Goal: Answer question/provide support: Share knowledge or assist other users

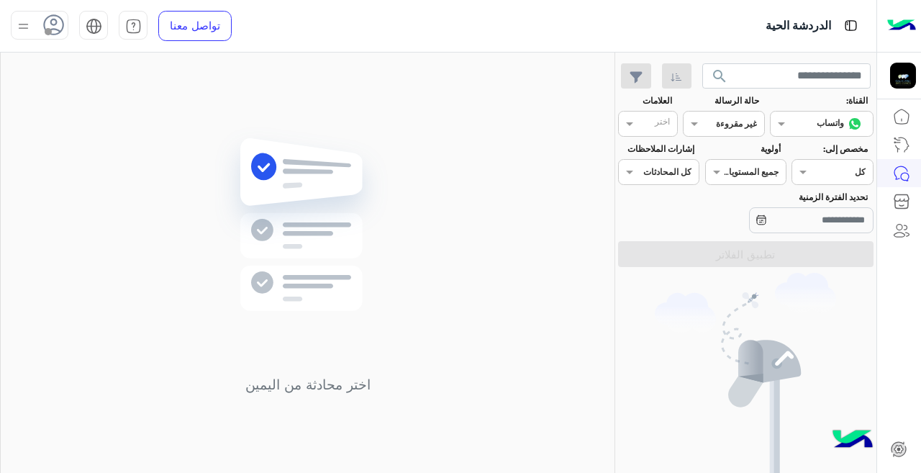
click at [746, 128] on div "القناه غير مقروءة" at bounding box center [723, 124] width 81 height 26
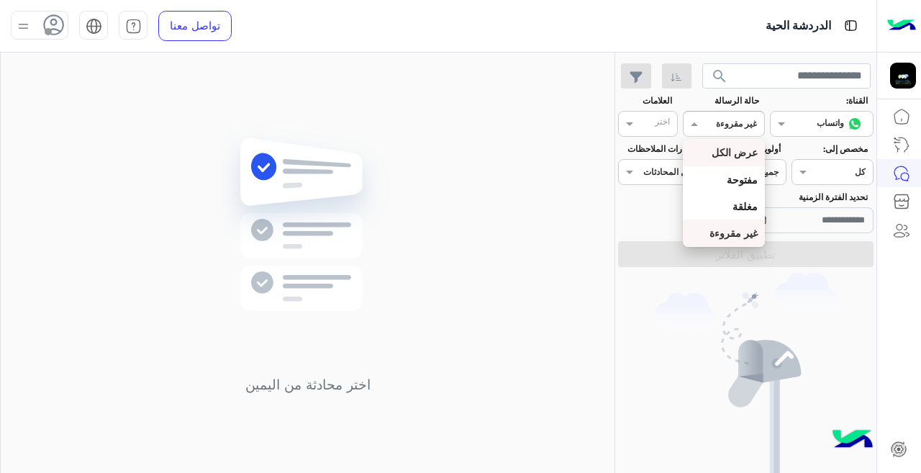
drag, startPoint x: 737, startPoint y: 143, endPoint x: 737, endPoint y: 151, distance: 7.9
click at [737, 144] on div "عرض الكل" at bounding box center [723, 152] width 81 height 27
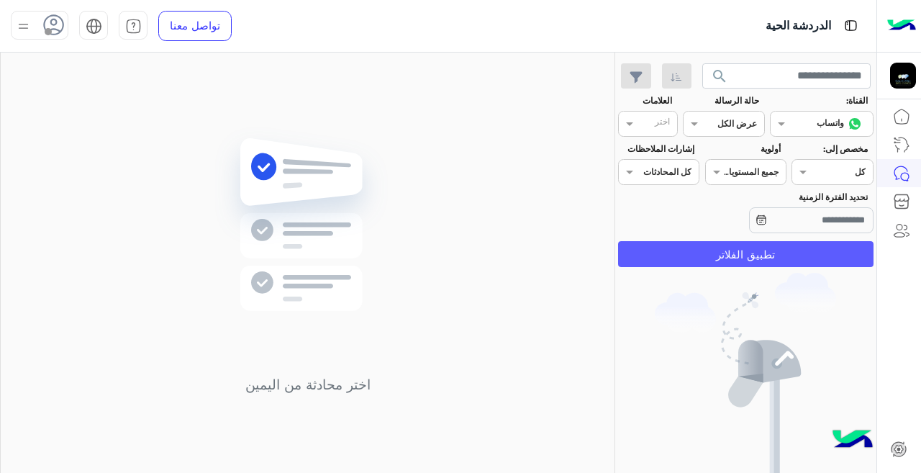
click at [731, 255] on button "تطبيق الفلاتر" at bounding box center [745, 254] width 255 height 26
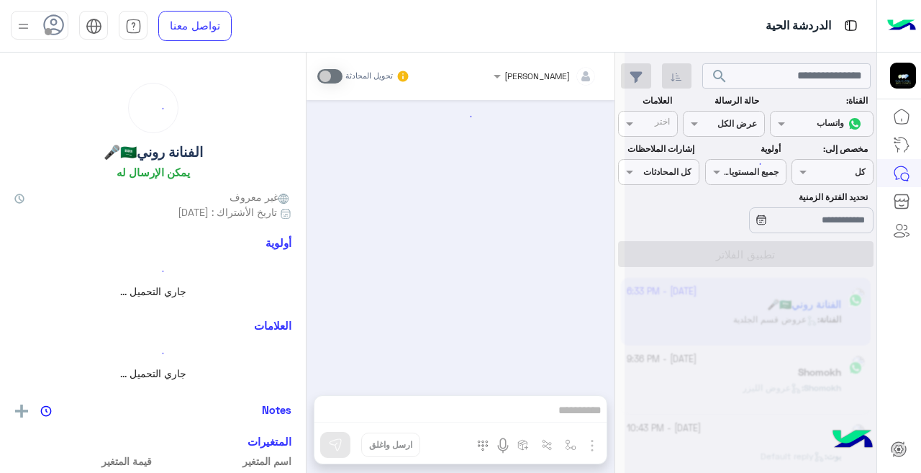
click at [717, 126] on div at bounding box center [750, 242] width 252 height 473
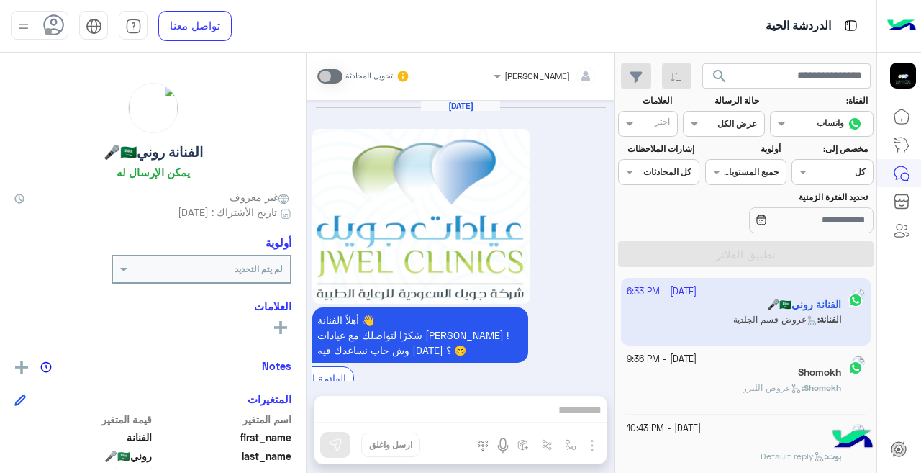
scroll to position [635, 0]
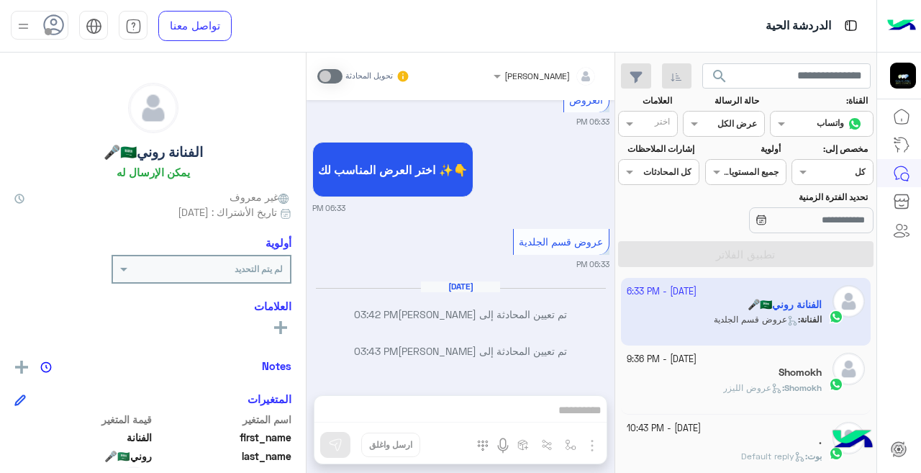
click at [681, 124] on div "حالة الرسالة القناه عرض الكل" at bounding box center [724, 115] width 87 height 42
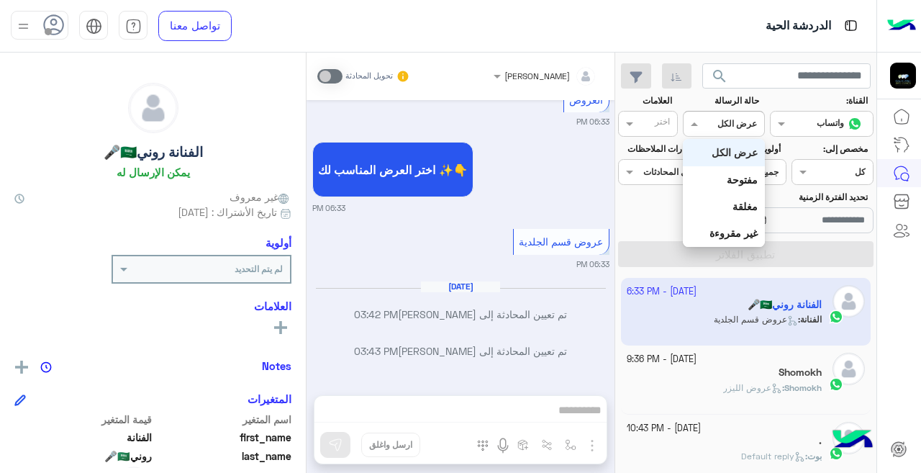
click at [705, 121] on div at bounding box center [723, 122] width 80 height 14
click at [742, 227] on b "غير مقروءة" at bounding box center [733, 233] width 48 height 12
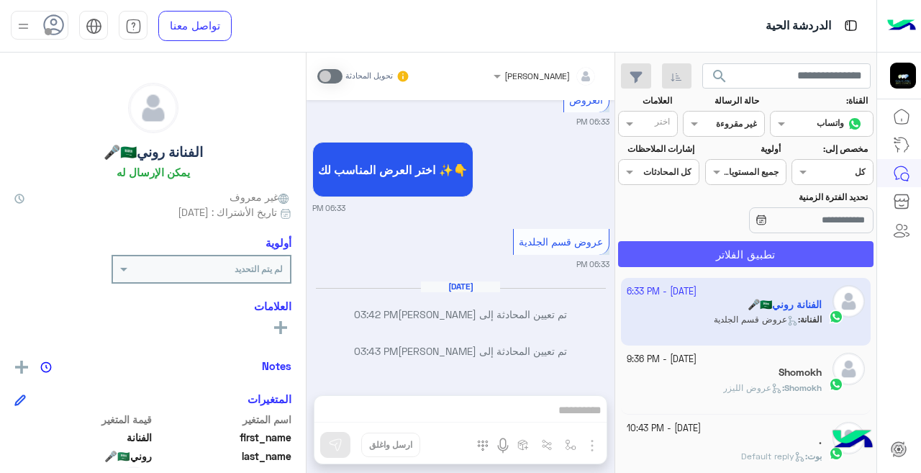
click at [742, 256] on button "تطبيق الفلاتر" at bounding box center [745, 254] width 255 height 26
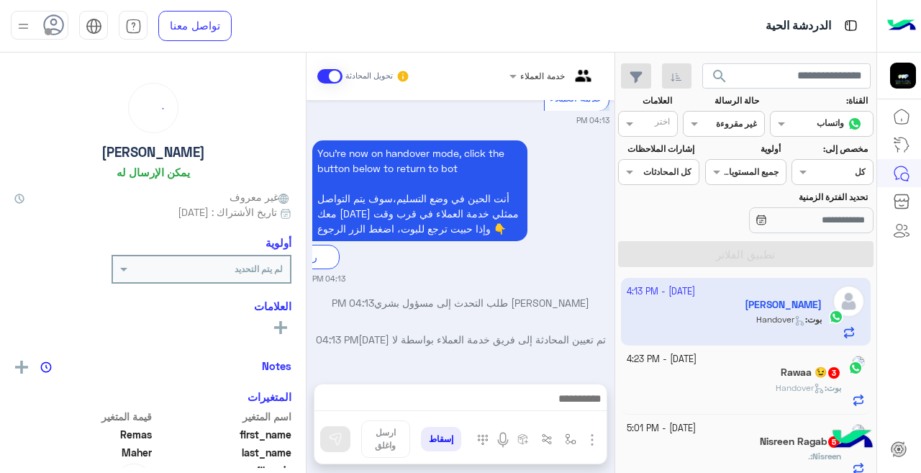
scroll to position [519, 0]
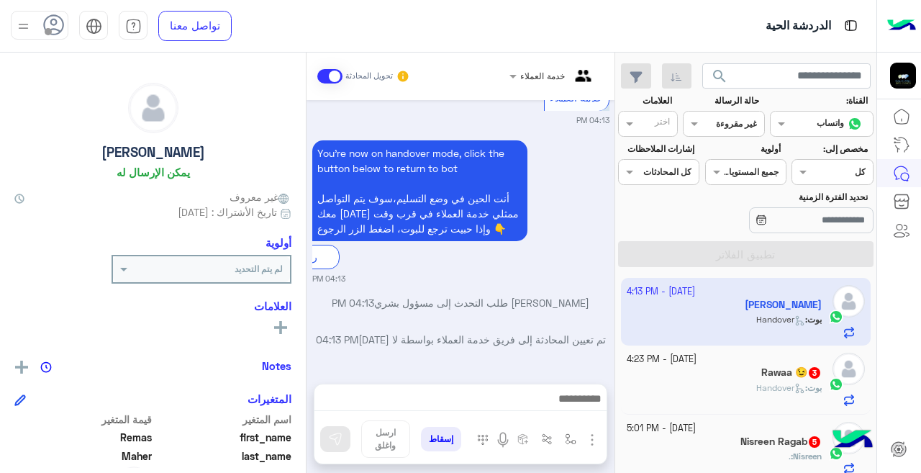
click at [735, 297] on app-inbox-user "[DATE] - 4:13 PM [PERSON_NAME] : Handover" at bounding box center [746, 312] width 250 height 68
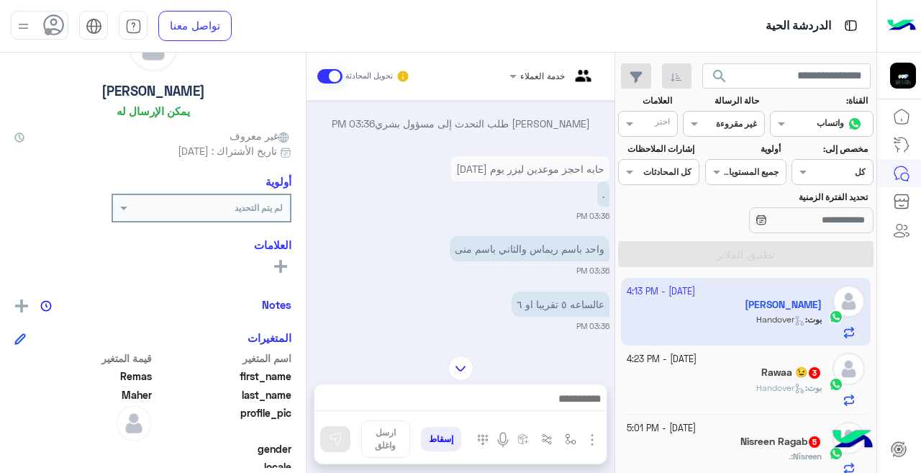
scroll to position [35, 0]
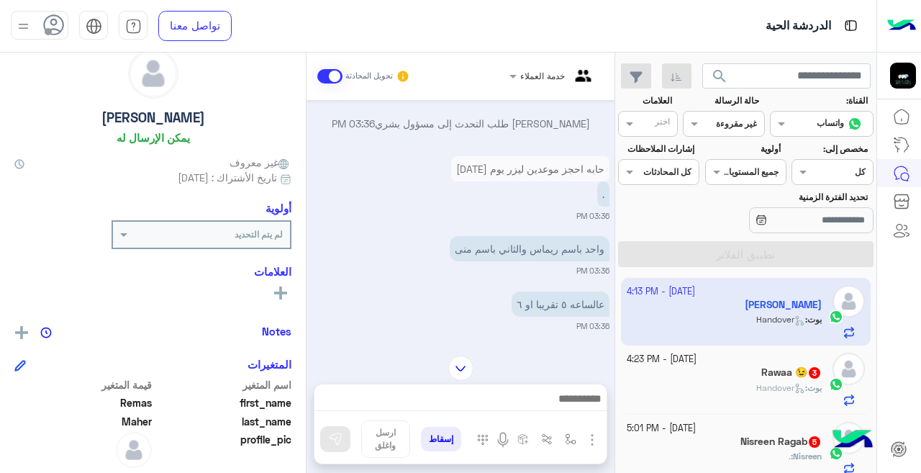
click at [419, 386] on div at bounding box center [460, 402] width 292 height 36
click at [544, 79] on input "text" at bounding box center [570, 74] width 53 height 13
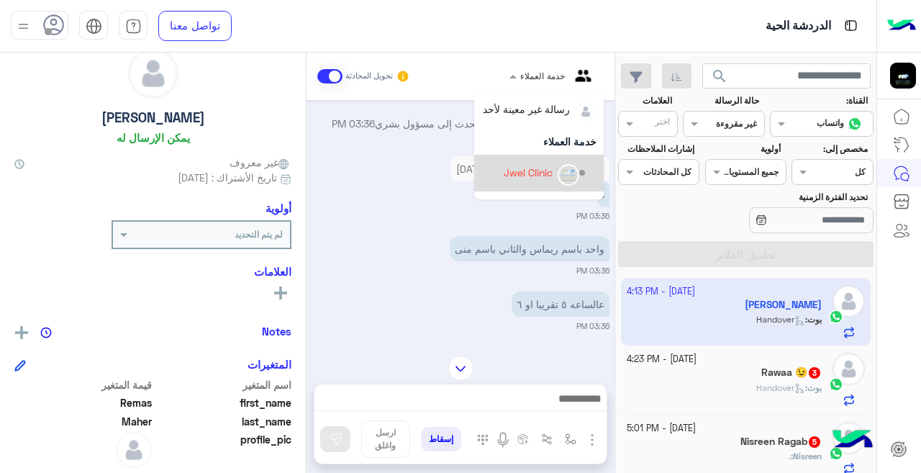
click at [459, 162] on app-msgs-text "حابه احجز موعدين ليزر يوم [DATE]" at bounding box center [530, 168] width 158 height 25
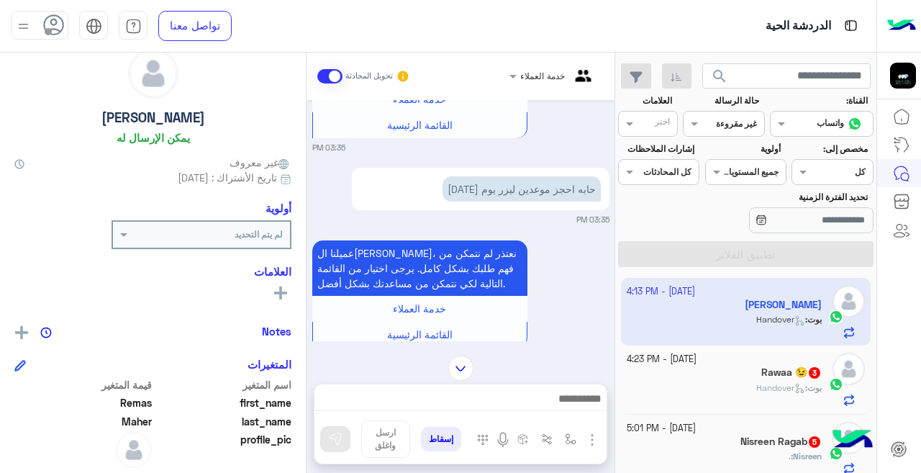
scroll to position [271, 0]
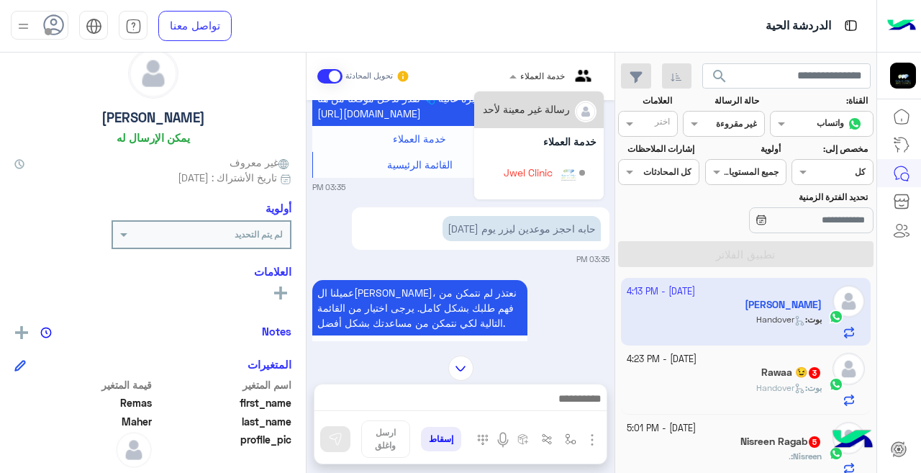
click at [521, 73] on div at bounding box center [553, 74] width 102 height 14
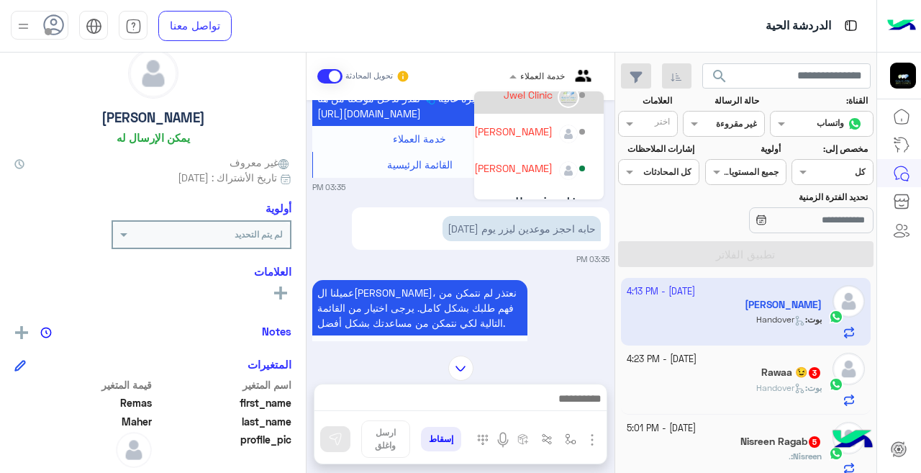
scroll to position [94, 0]
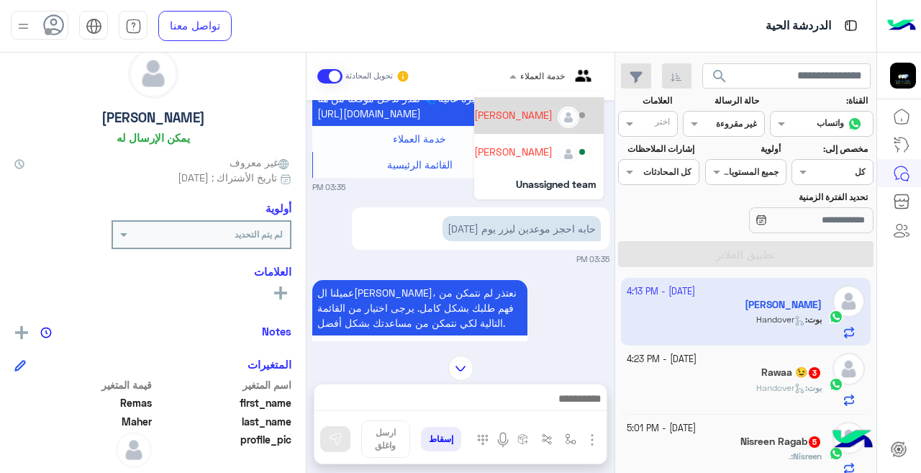
click at [522, 119] on div "[PERSON_NAME]" at bounding box center [513, 114] width 78 height 15
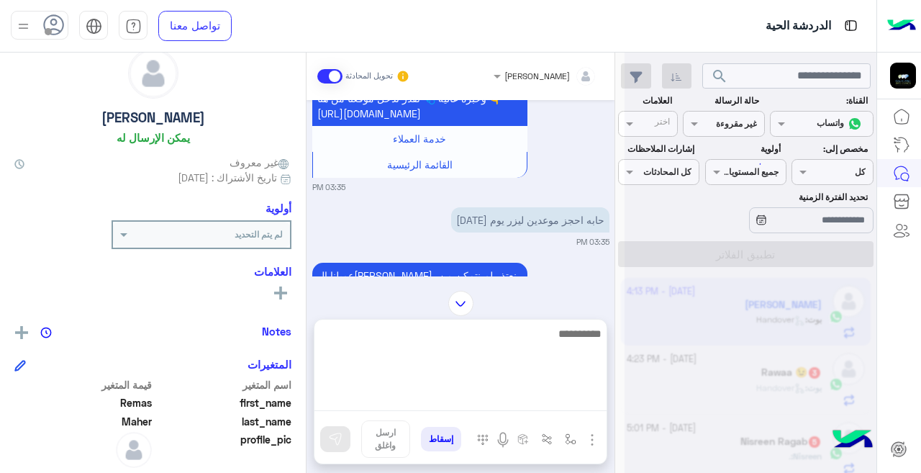
click at [491, 393] on textarea at bounding box center [460, 367] width 292 height 86
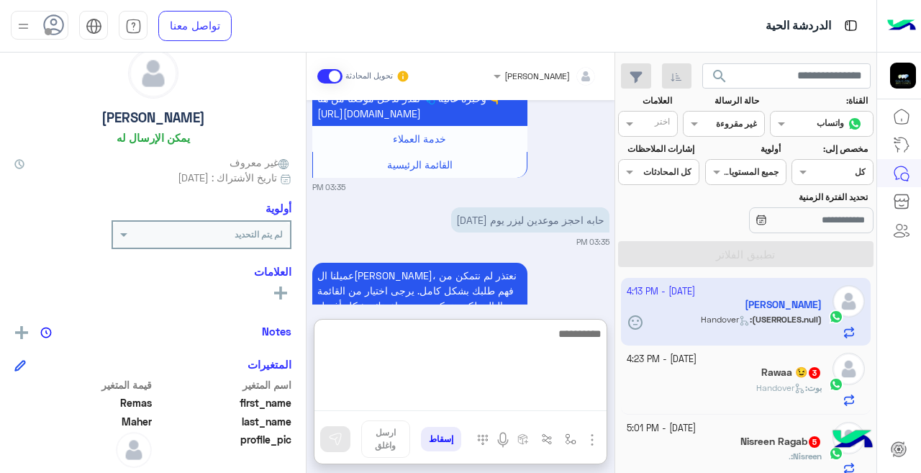
scroll to position [1451, 0]
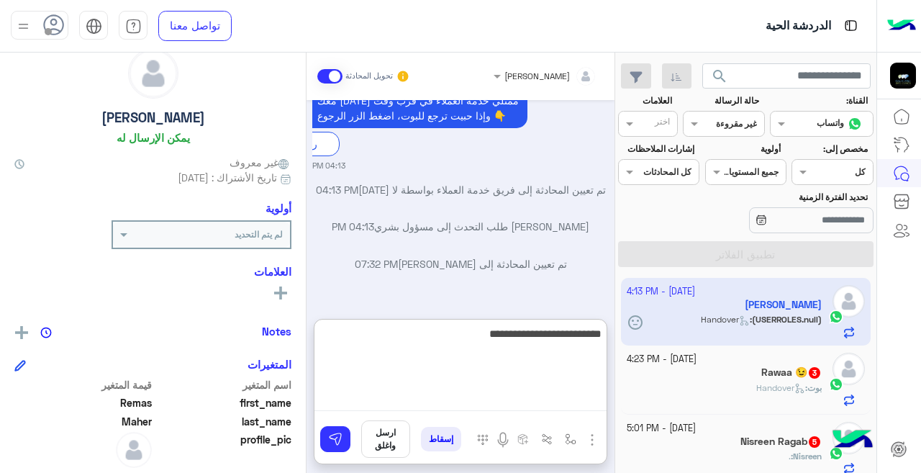
type textarea "**********"
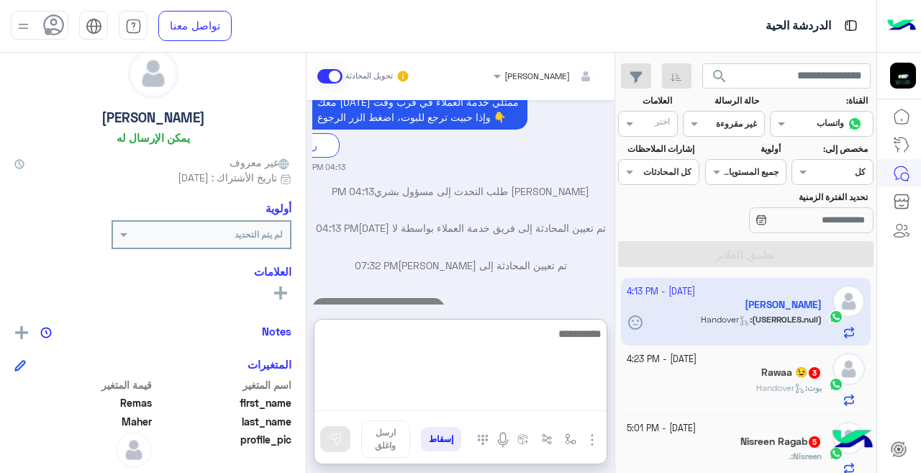
scroll to position [1594, 0]
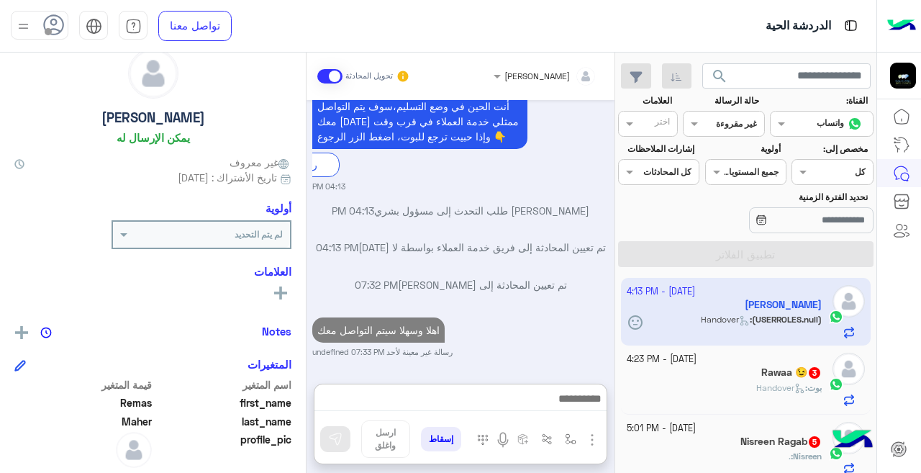
click at [785, 382] on span "بوت : Handover" at bounding box center [788, 387] width 65 height 11
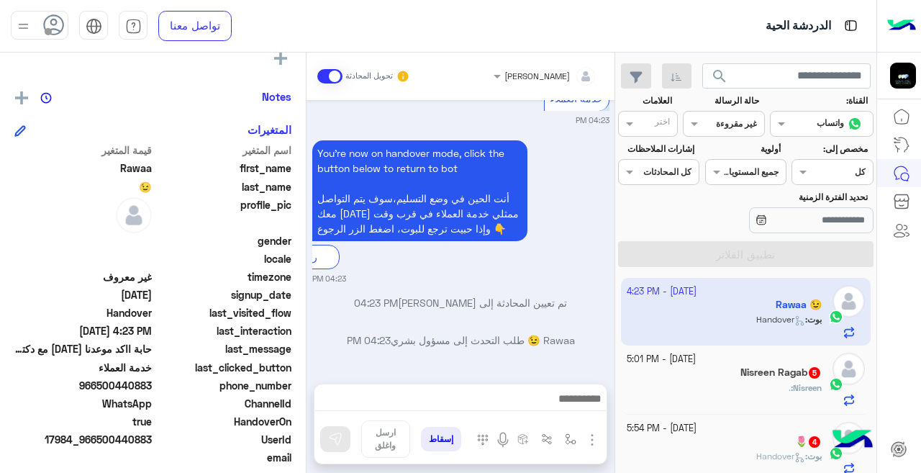
scroll to position [283, 0]
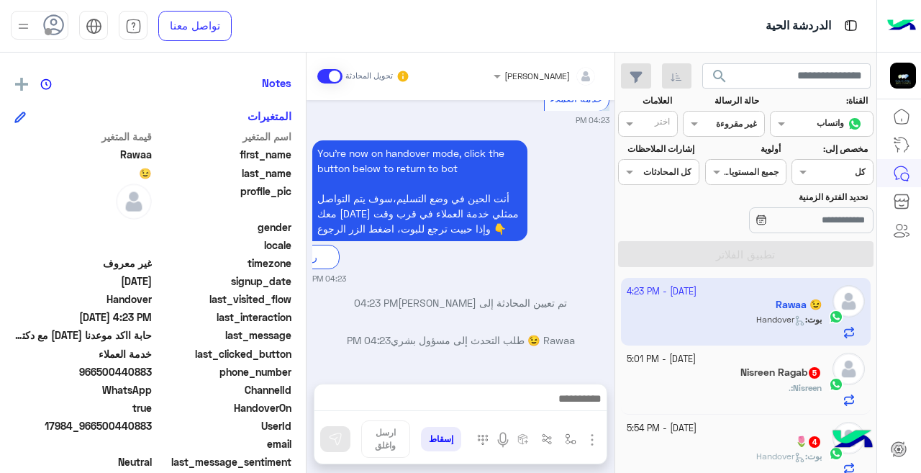
click at [766, 364] on div "[DATE] - 5:01 PM" at bounding box center [725, 360] width 196 height 14
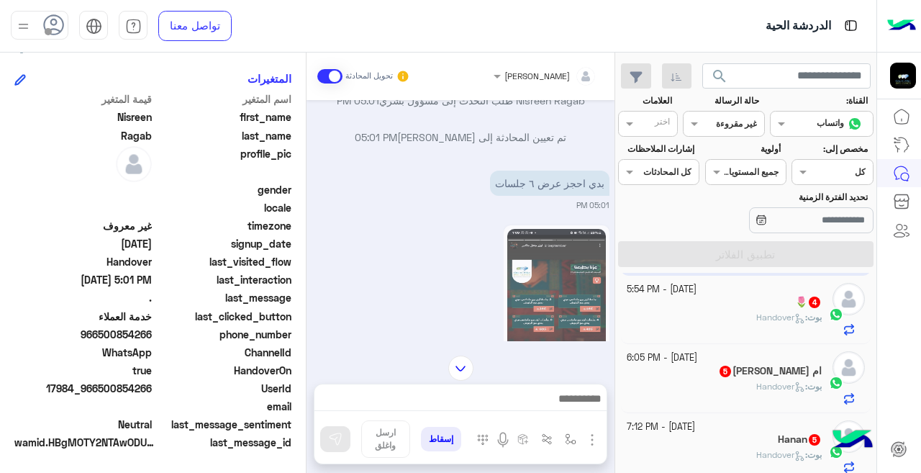
scroll to position [144, 0]
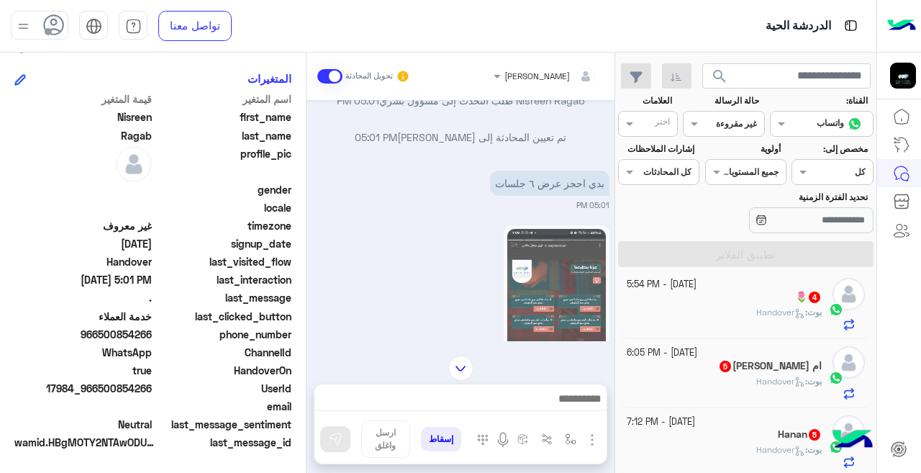
click at [679, 317] on div "بوت : Handover" at bounding box center [725, 318] width 196 height 25
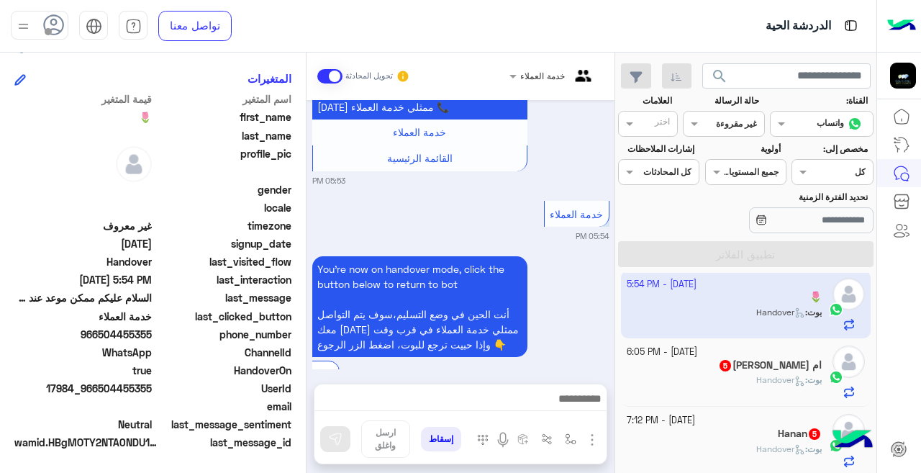
scroll to position [695, 0]
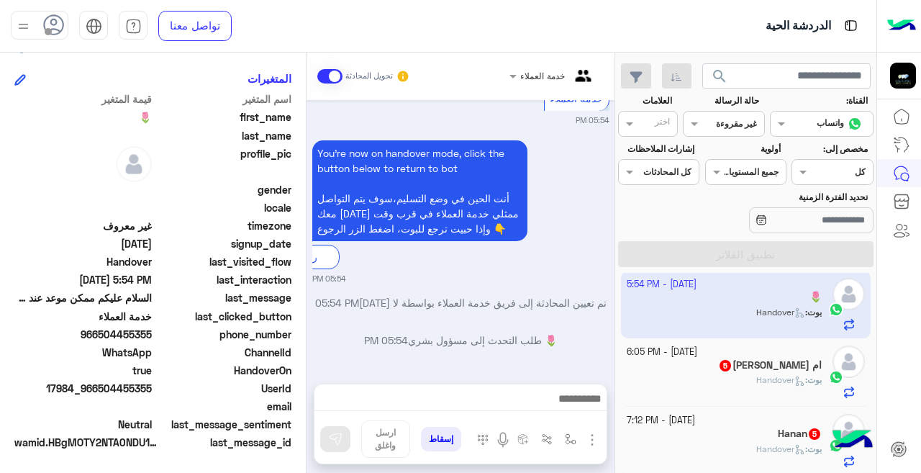
click at [735, 368] on div "ام فهد 5" at bounding box center [725, 366] width 196 height 15
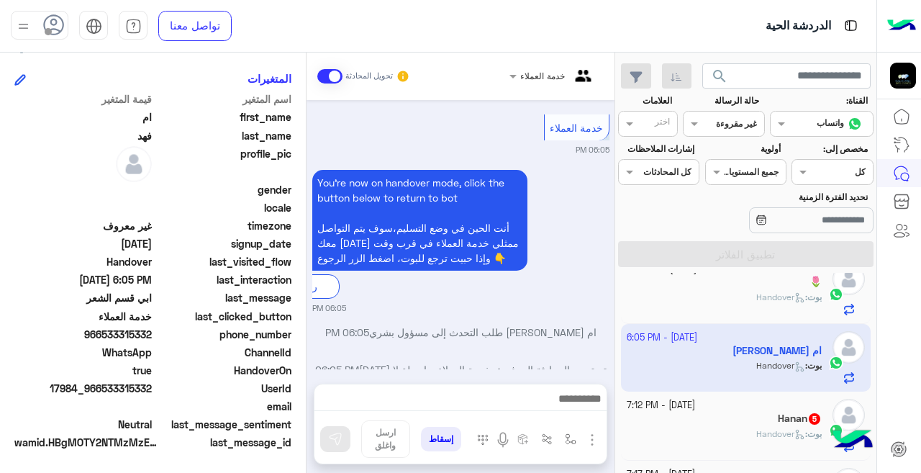
scroll to position [209, 0]
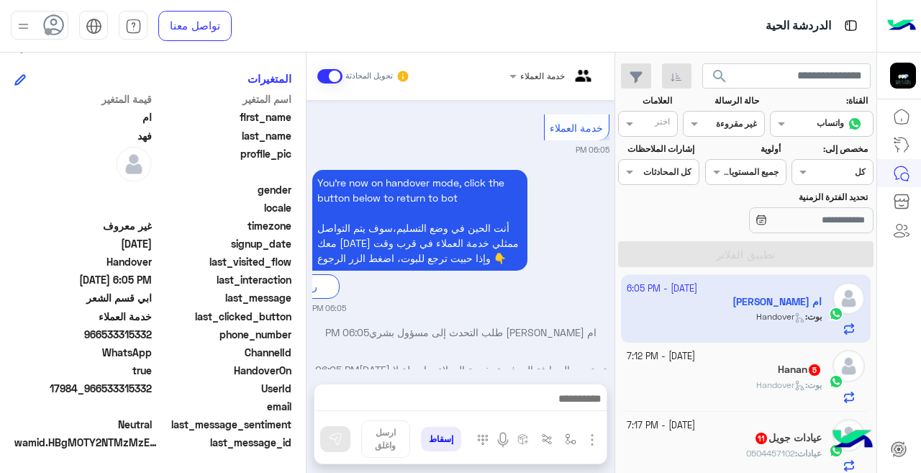
click at [695, 427] on small "[DATE] - 7:17 PM" at bounding box center [661, 426] width 68 height 14
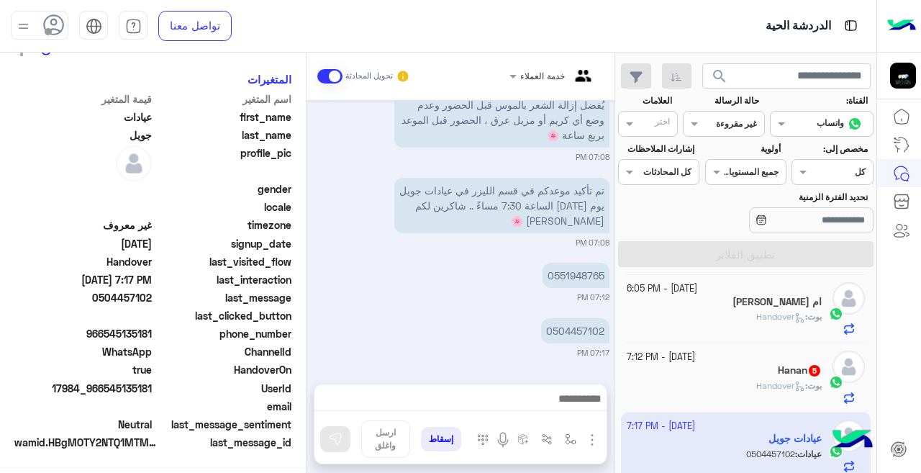
scroll to position [320, 0]
click at [794, 381] on icon at bounding box center [799, 386] width 11 height 11
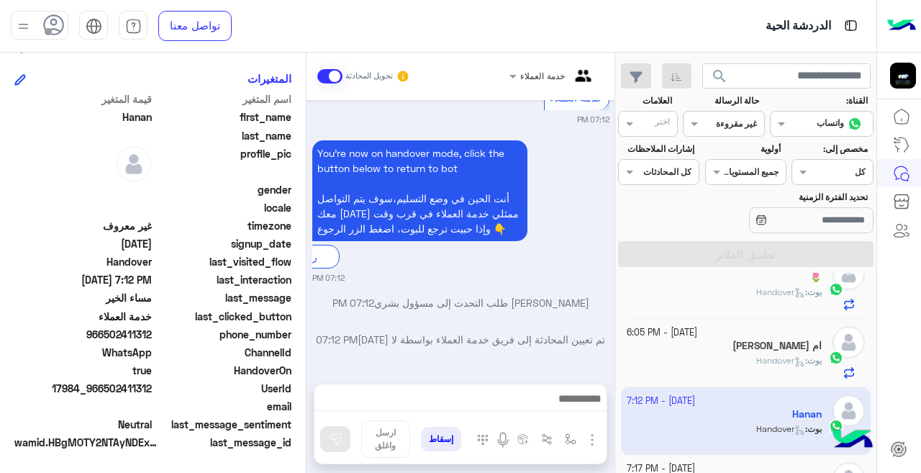
scroll to position [215, 0]
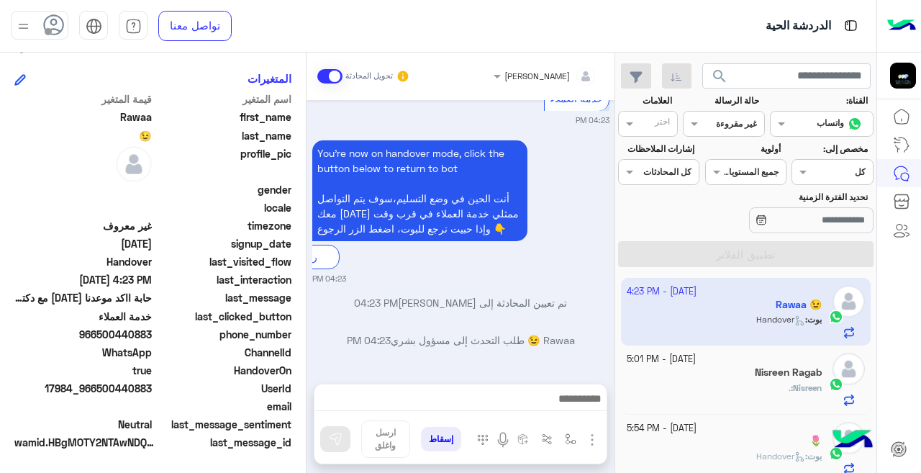
click at [715, 117] on div at bounding box center [723, 122] width 80 height 14
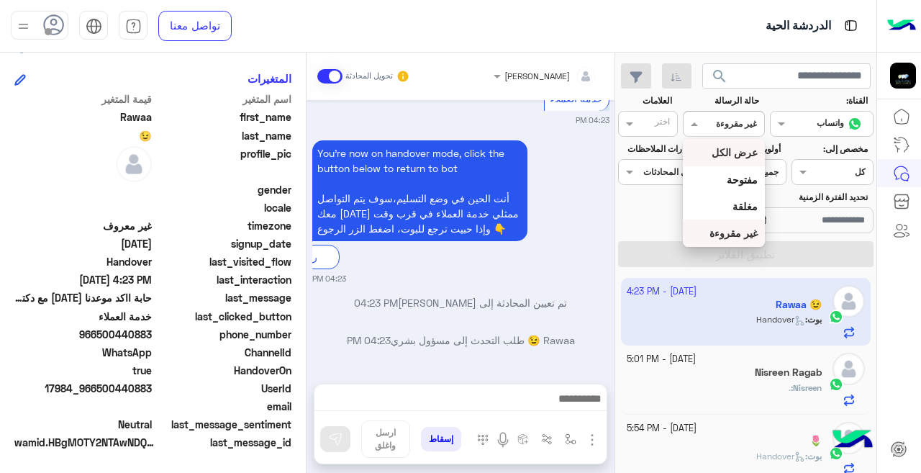
click at [737, 152] on b "عرض الكل" at bounding box center [735, 152] width 46 height 12
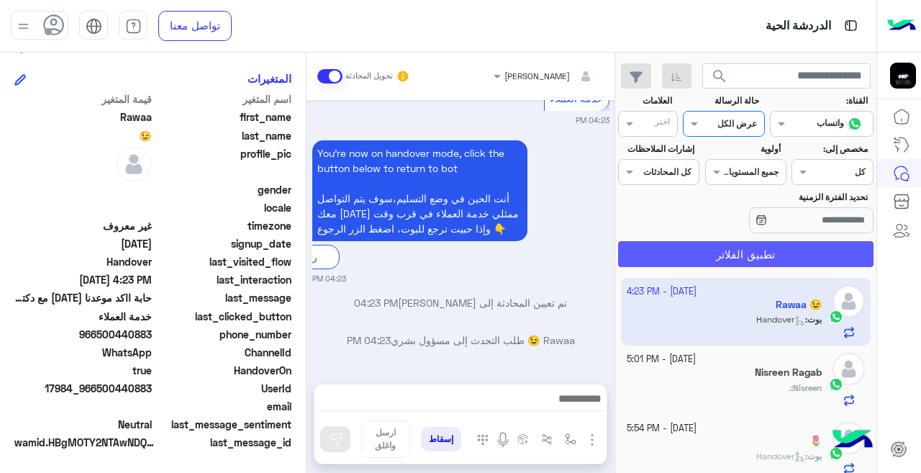
click at [745, 253] on button "تطبيق الفلاتر" at bounding box center [745, 254] width 255 height 26
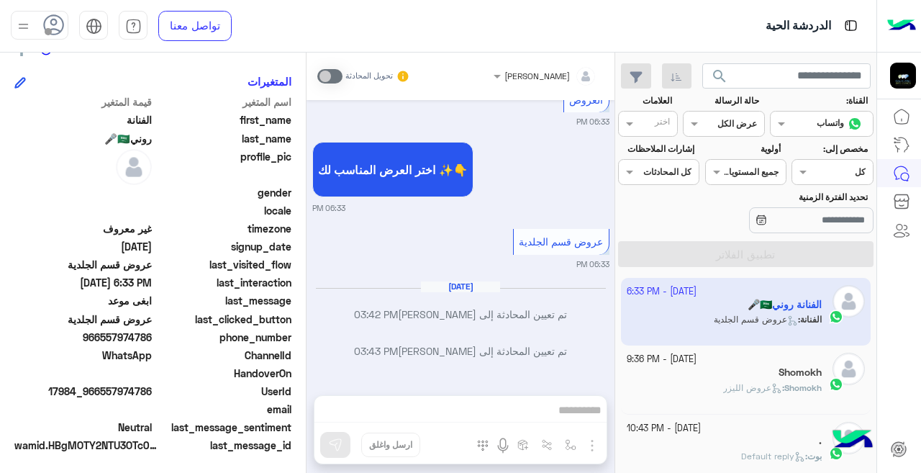
scroll to position [320, 0]
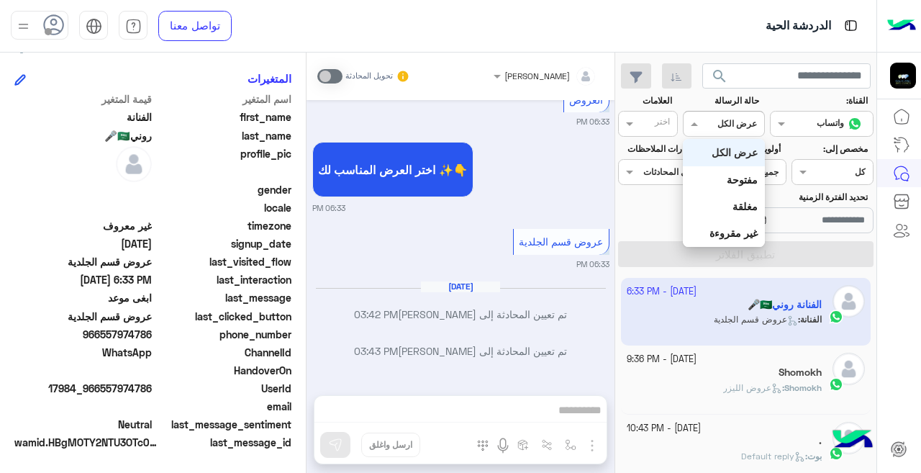
click at [722, 121] on div at bounding box center [723, 122] width 80 height 14
click at [741, 236] on b "غير مقروءة" at bounding box center [733, 233] width 48 height 12
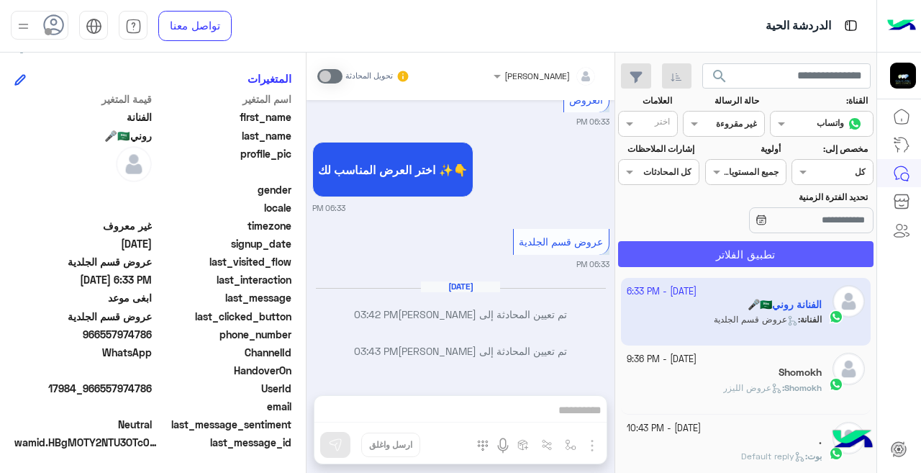
click at [745, 251] on button "تطبيق الفلاتر" at bounding box center [745, 254] width 255 height 26
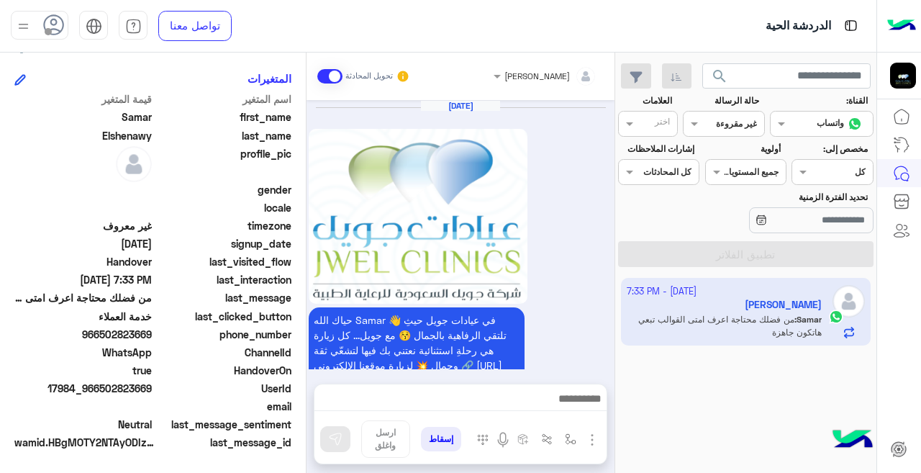
scroll to position [885, 0]
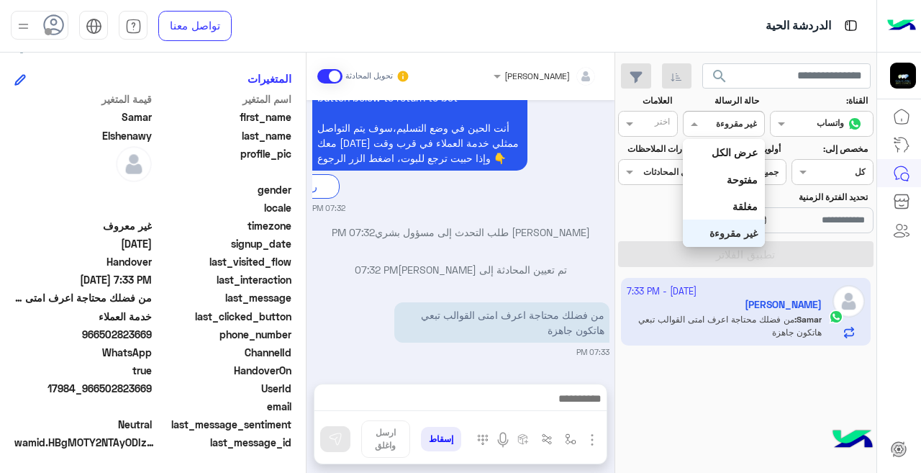
click at [707, 120] on div at bounding box center [723, 122] width 80 height 14
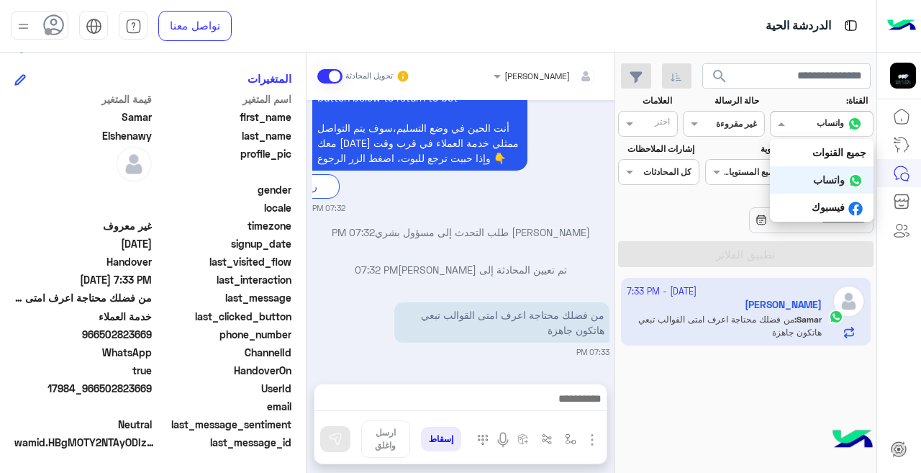
click at [835, 122] on input "text" at bounding box center [838, 122] width 53 height 13
click at [817, 158] on div "جميع القنوات" at bounding box center [822, 152] width 104 height 27
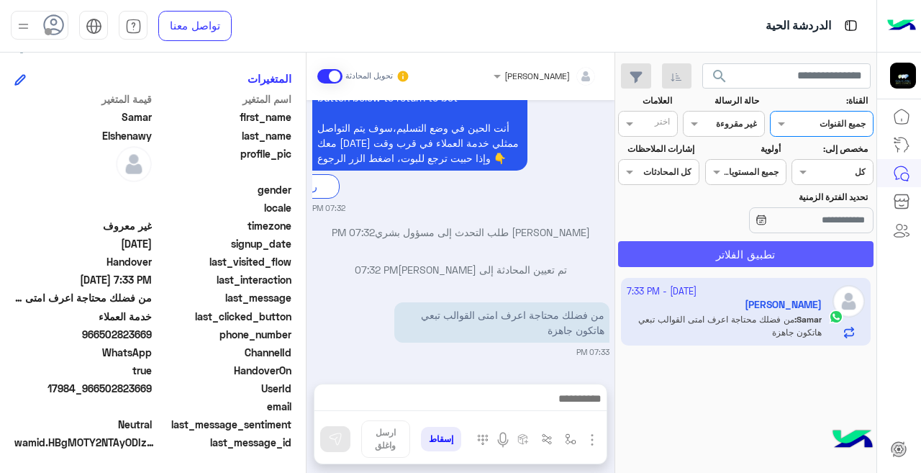
click at [789, 246] on button "تطبيق الفلاتر" at bounding box center [745, 254] width 255 height 26
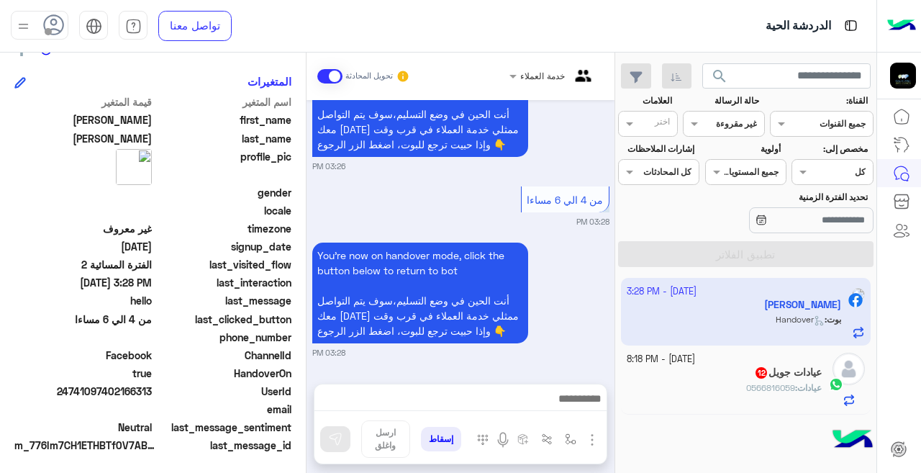
scroll to position [320, 0]
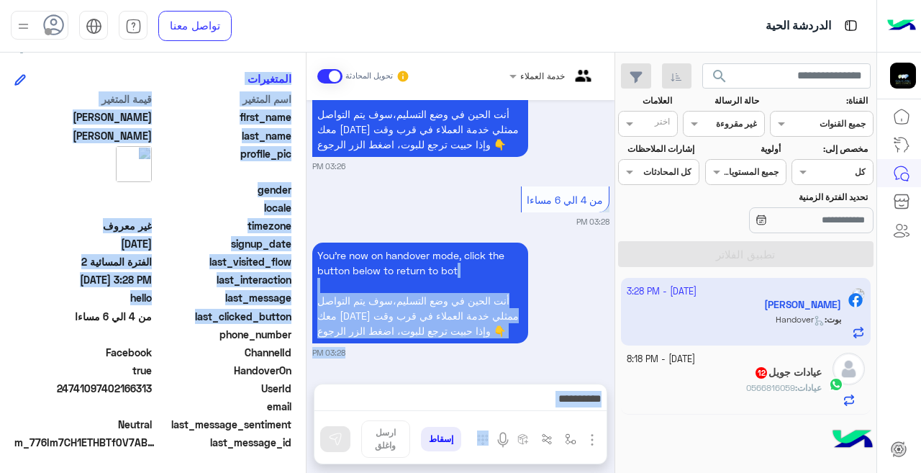
drag, startPoint x: 306, startPoint y: 325, endPoint x: 309, endPoint y: 287, distance: 38.3
click at [309, 287] on mat-drawer-container "خدمة العملاء تحويل المحادثة [DATE] من 7 الي 9 مساءا 03:21 PM You're now on hand…" at bounding box center [307, 266] width 614 height 426
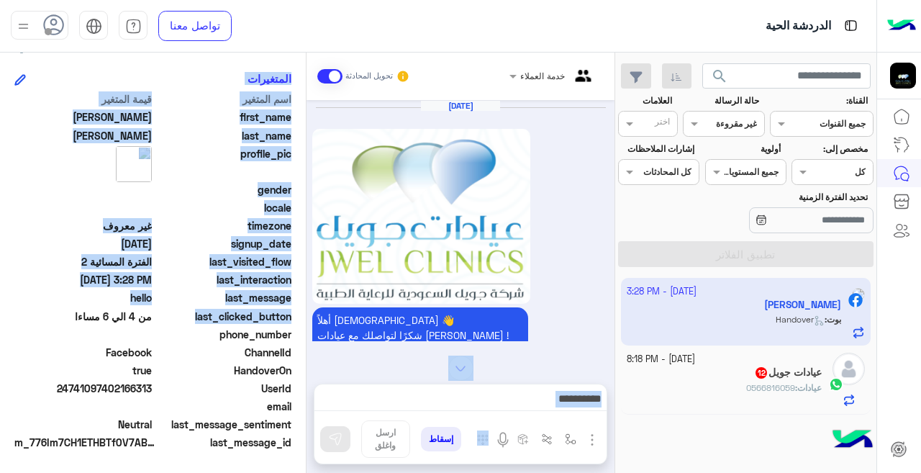
scroll to position [1412, 0]
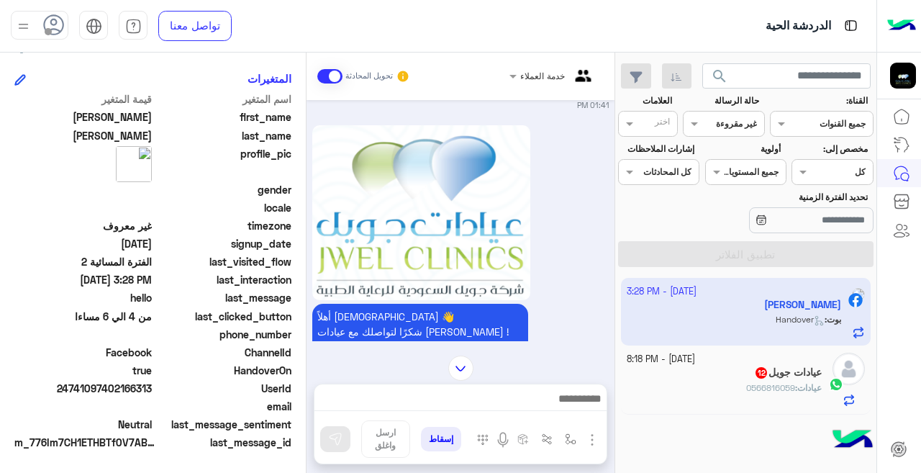
click at [817, 132] on div "القناه جميع القنوات" at bounding box center [822, 124] width 104 height 26
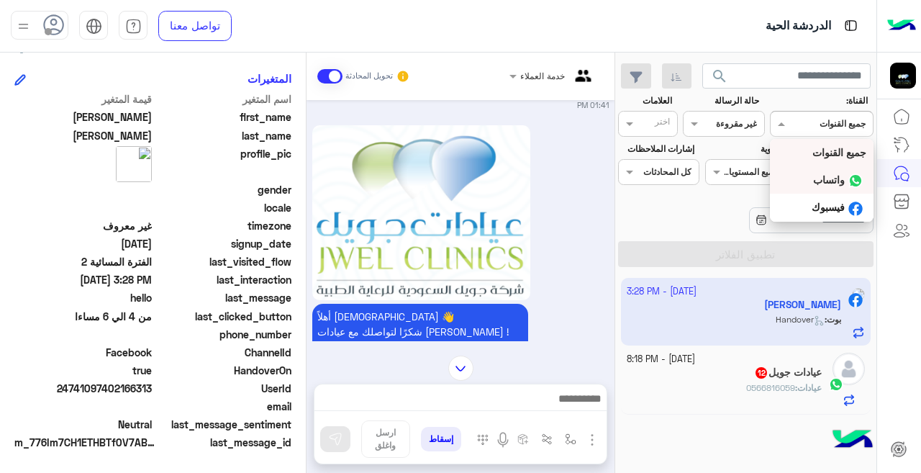
click at [814, 170] on div "واتساب" at bounding box center [822, 180] width 104 height 28
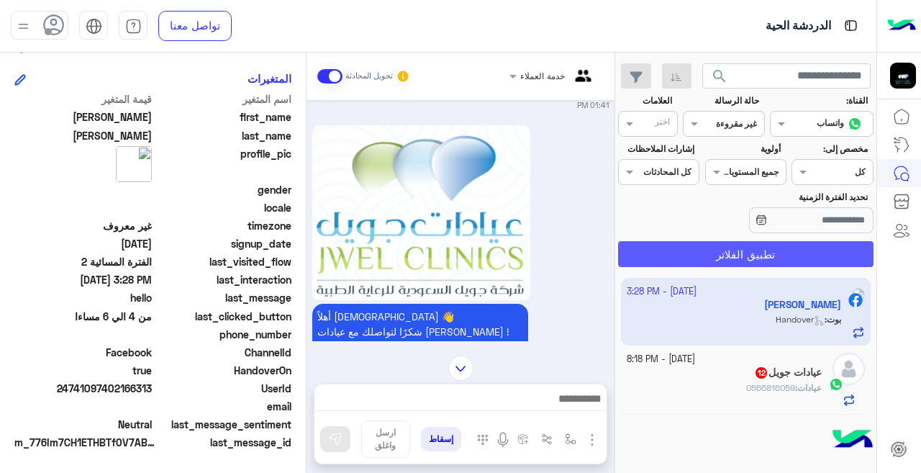
click at [753, 248] on button "تطبيق الفلاتر" at bounding box center [745, 254] width 255 height 26
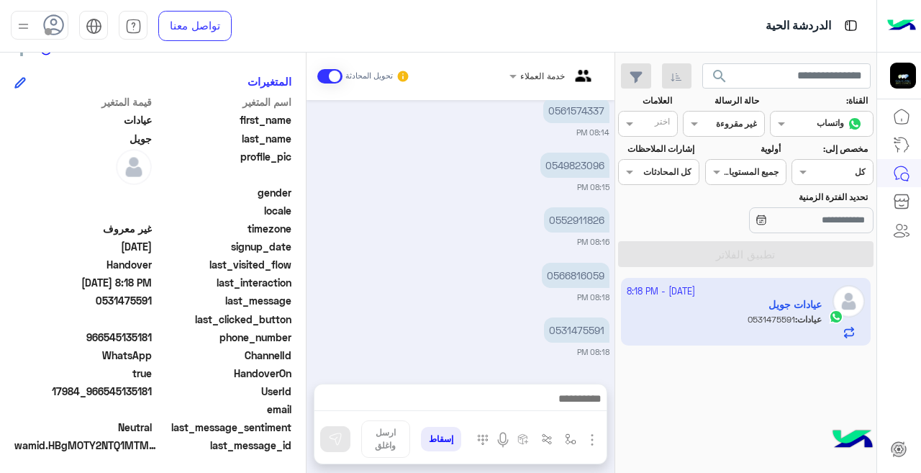
scroll to position [320, 0]
